Goal: Information Seeking & Learning: Learn about a topic

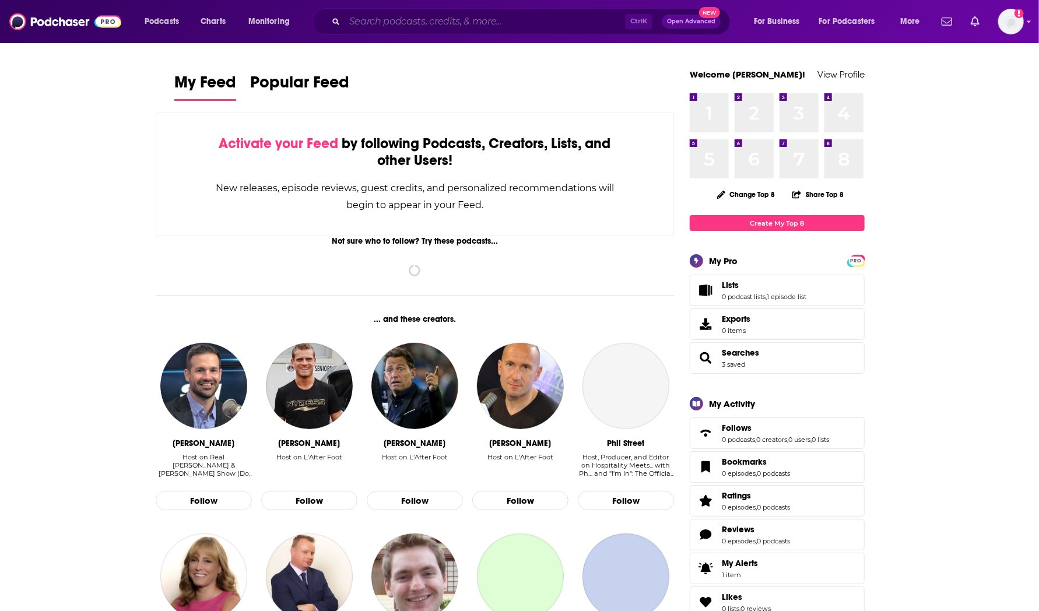
click at [536, 16] on input "Search podcasts, credits, & more..." at bounding box center [485, 21] width 280 height 19
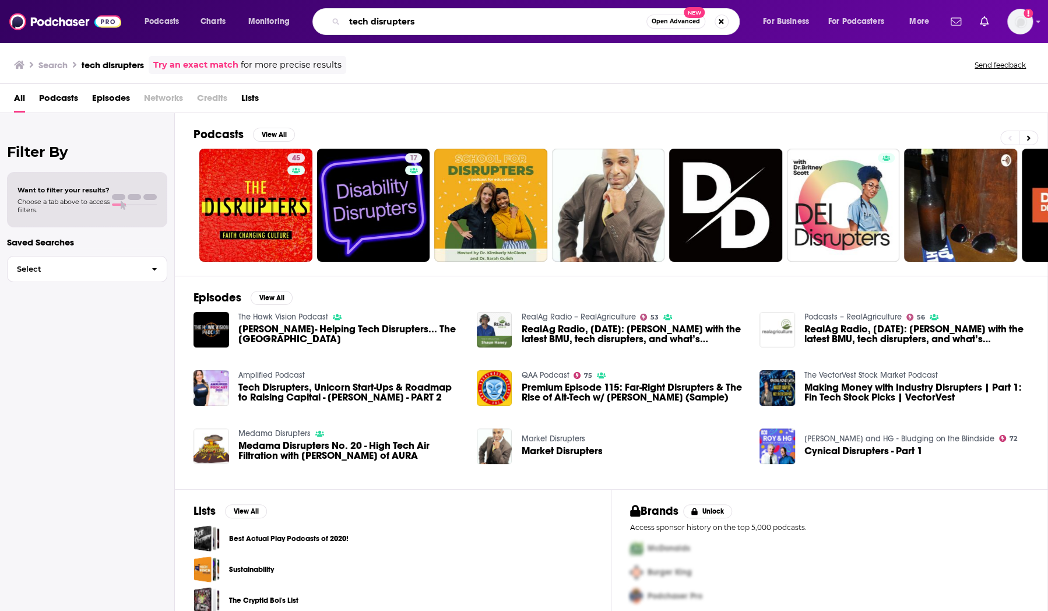
drag, startPoint x: 429, startPoint y: 19, endPoint x: 261, endPoint y: 15, distance: 167.9
click at [261, 15] on div "Podcasts Charts Monitoring tech disrupters Open Advanced New For Business For P…" at bounding box center [538, 21] width 804 height 27
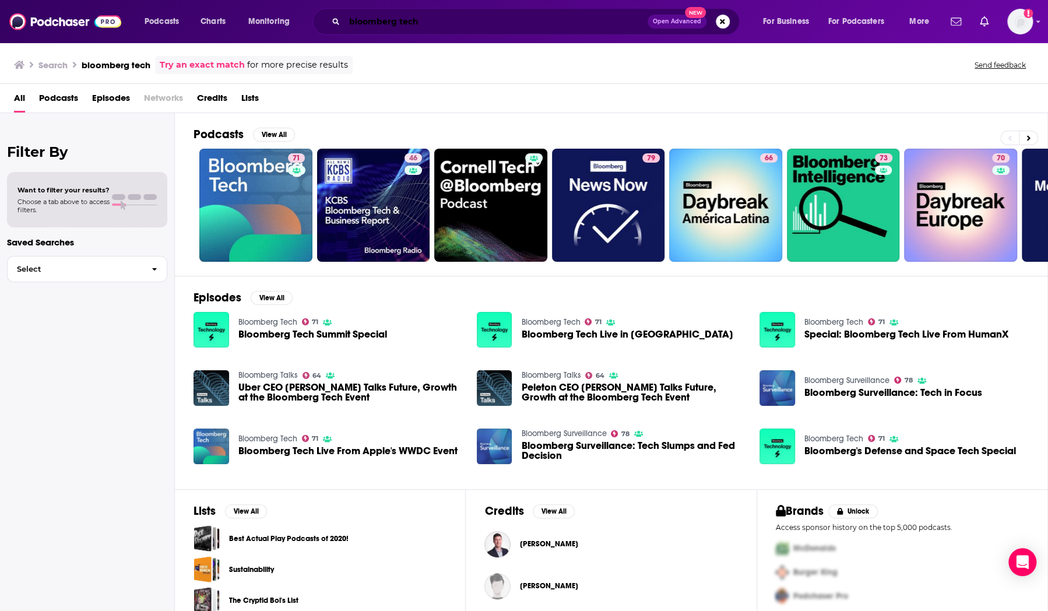
click at [413, 16] on input "bloomberg tech" at bounding box center [496, 21] width 303 height 19
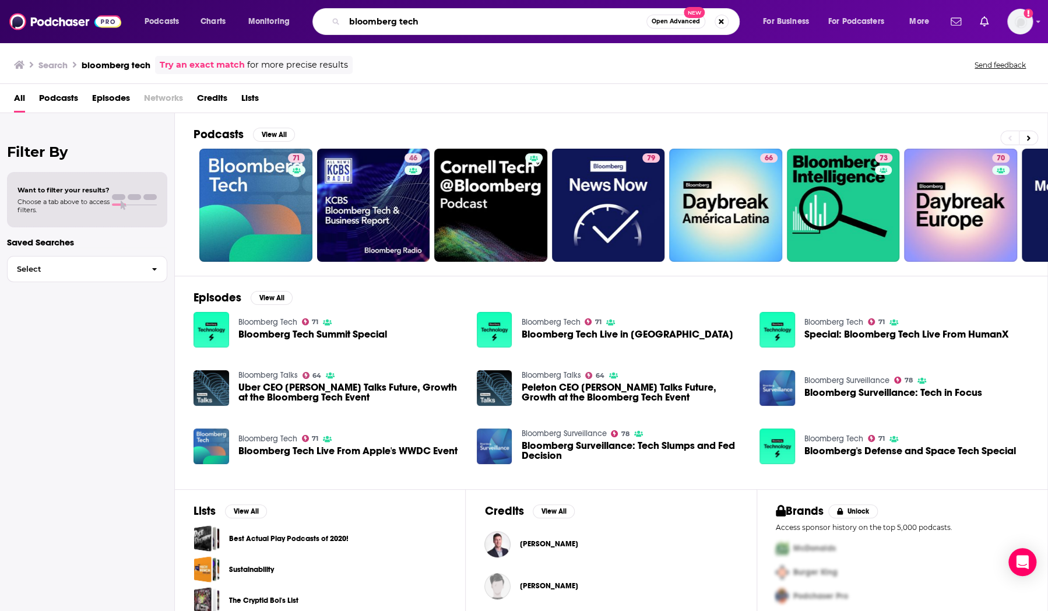
click at [413, 16] on input "bloomberg tech" at bounding box center [496, 21] width 302 height 19
paste input "Tech Disruptors"
type input "Tech Disruptors"
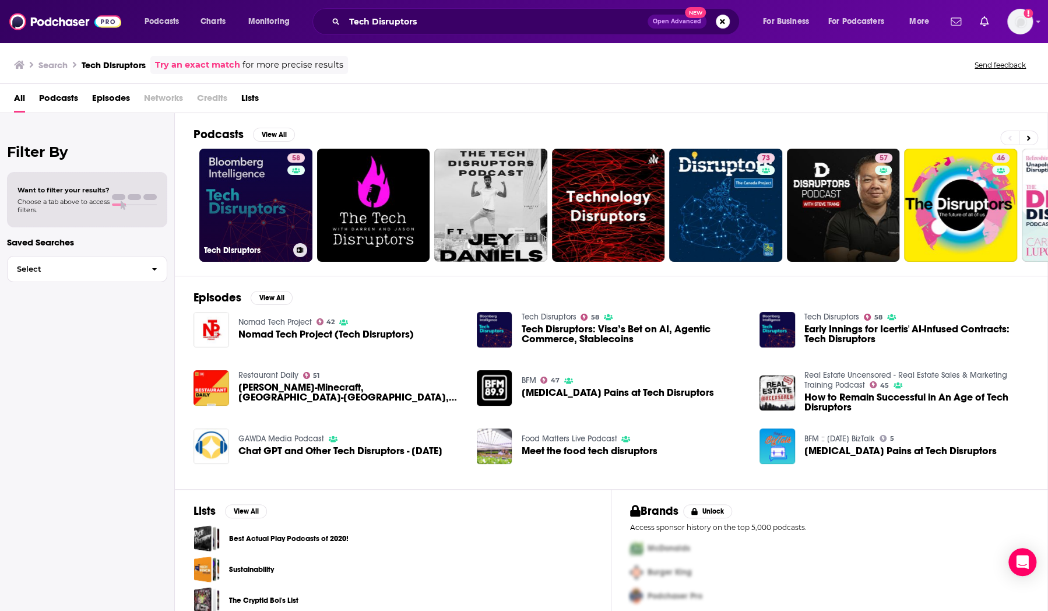
click at [248, 199] on link "58 Tech Disruptors" at bounding box center [255, 205] width 113 height 113
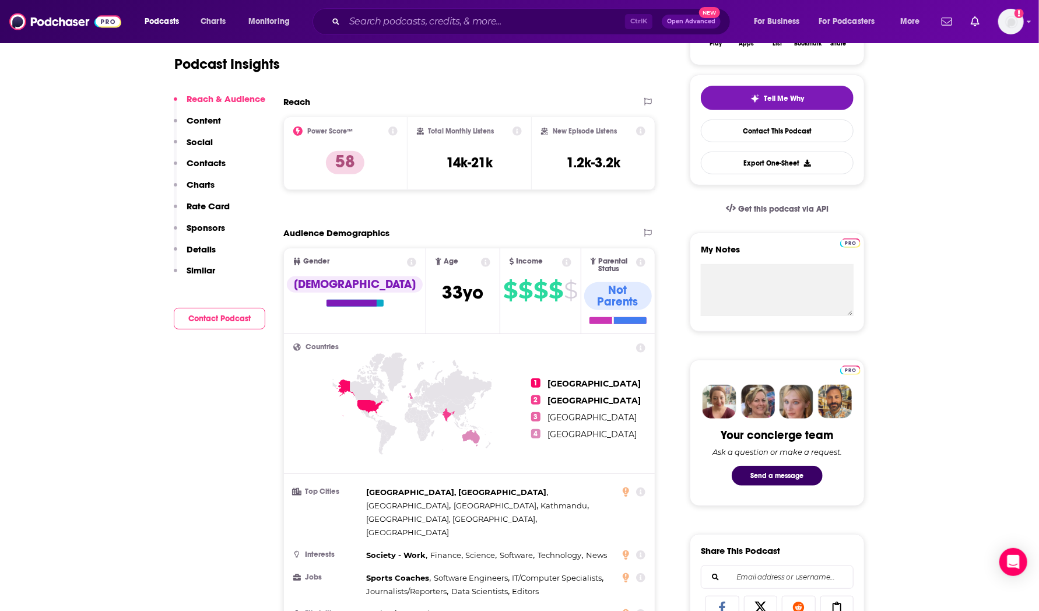
scroll to position [329, 0]
